Goal: Task Accomplishment & Management: Use online tool/utility

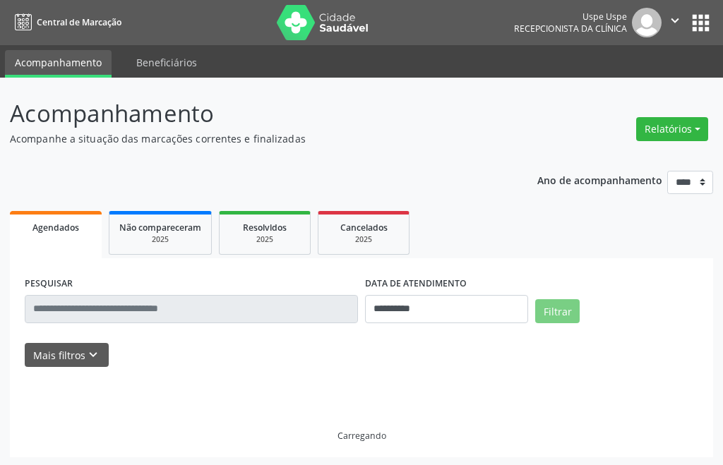
click at [657, 135] on button "Relatórios" at bounding box center [672, 129] width 72 height 24
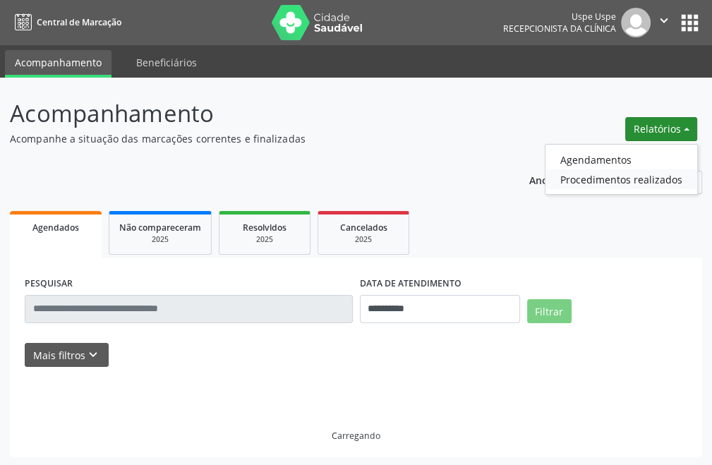
click at [572, 172] on link "Procedimentos realizados" at bounding box center [622, 179] width 152 height 20
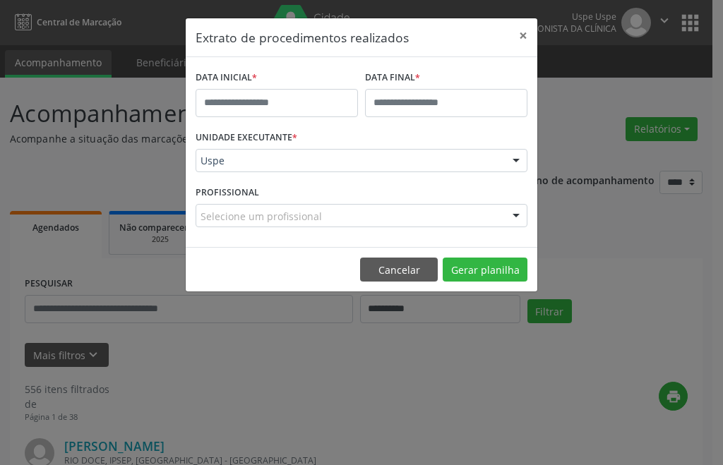
click at [578, 131] on div "Extrato de procedimentos realizados × DATA INICIAL * DATA FINAL * UNIDADE EXECU…" at bounding box center [361, 232] width 723 height 465
click at [655, 126] on div "Extrato de procedimentos realizados × DATA INICIAL * DATA FINAL * UNIDADE EXECU…" at bounding box center [361, 232] width 723 height 465
click at [526, 41] on button "×" at bounding box center [523, 35] width 28 height 35
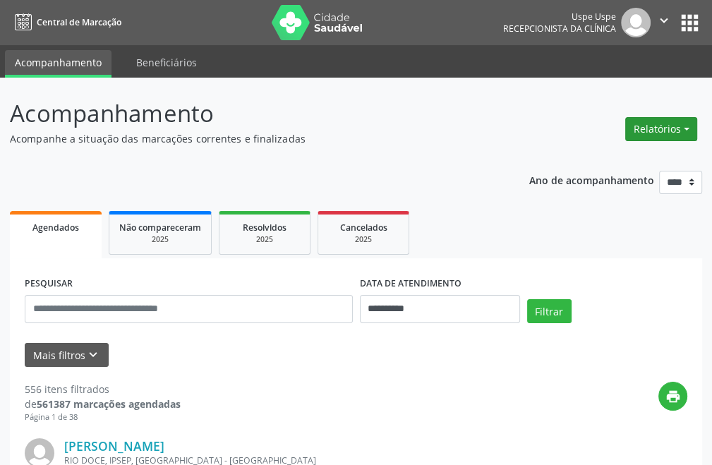
click at [652, 121] on button "Relatórios" at bounding box center [661, 129] width 72 height 24
click at [607, 133] on header "Acompanhamento Acompanhe a situação das marcações correntes e finalizadas Relat…" at bounding box center [356, 121] width 692 height 50
click at [652, 110] on div "Relatórios Agendamentos Procedimentos realizados" at bounding box center [661, 121] width 82 height 50
click at [647, 129] on button "Relatórios" at bounding box center [661, 129] width 72 height 24
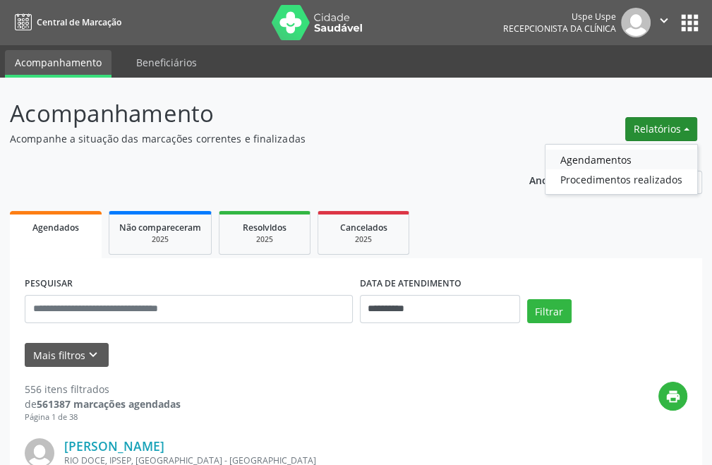
click at [572, 153] on link "Agendamentos" at bounding box center [622, 160] width 152 height 20
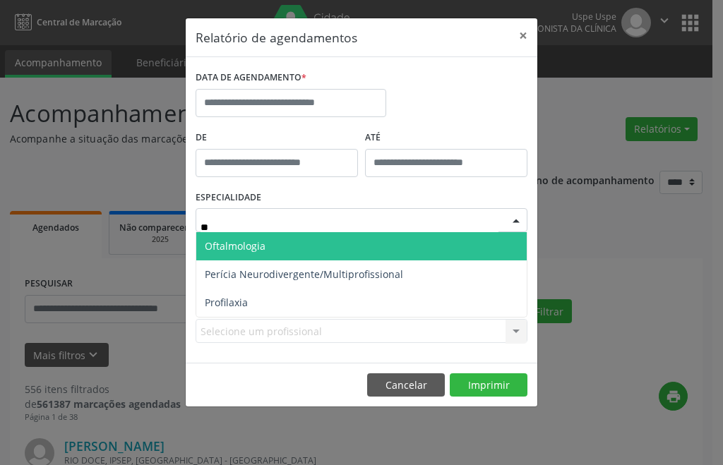
type input "***"
click at [315, 238] on span "Oftalmologia" at bounding box center [361, 246] width 330 height 28
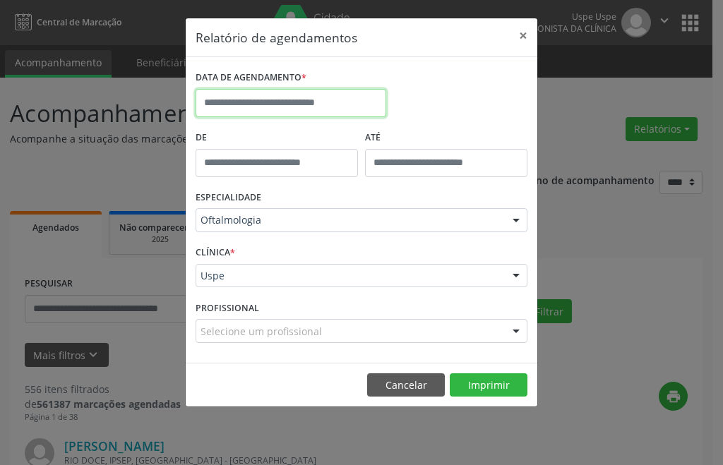
click at [299, 107] on input "text" at bounding box center [291, 103] width 191 height 28
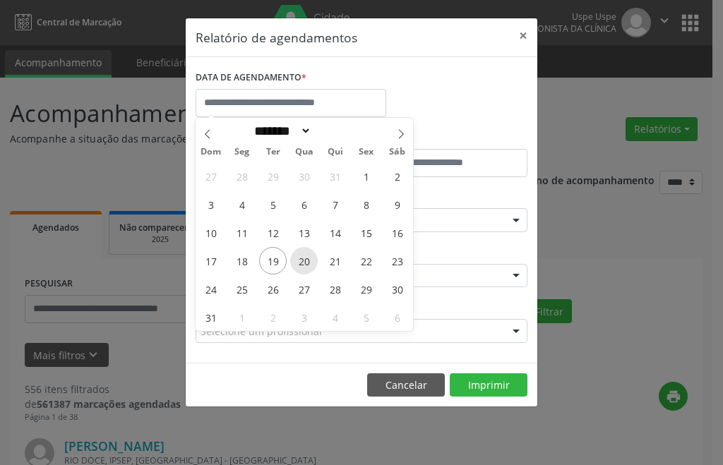
click at [308, 258] on span "20" at bounding box center [304, 261] width 28 height 28
type input "**********"
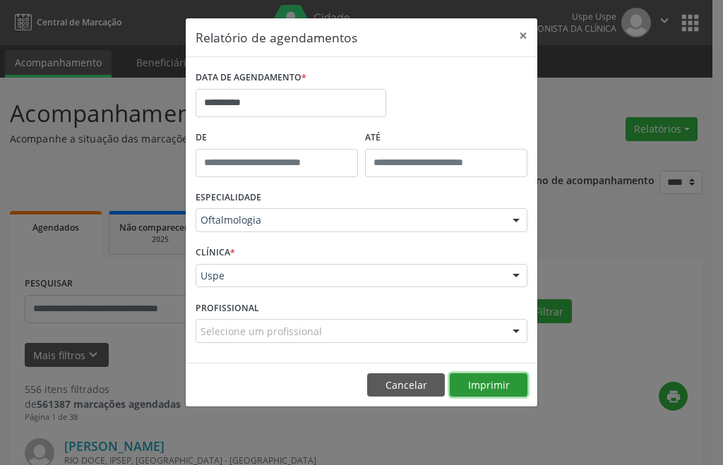
click at [473, 383] on button "Imprimir" at bounding box center [489, 385] width 78 height 24
